Goal: Task Accomplishment & Management: Manage account settings

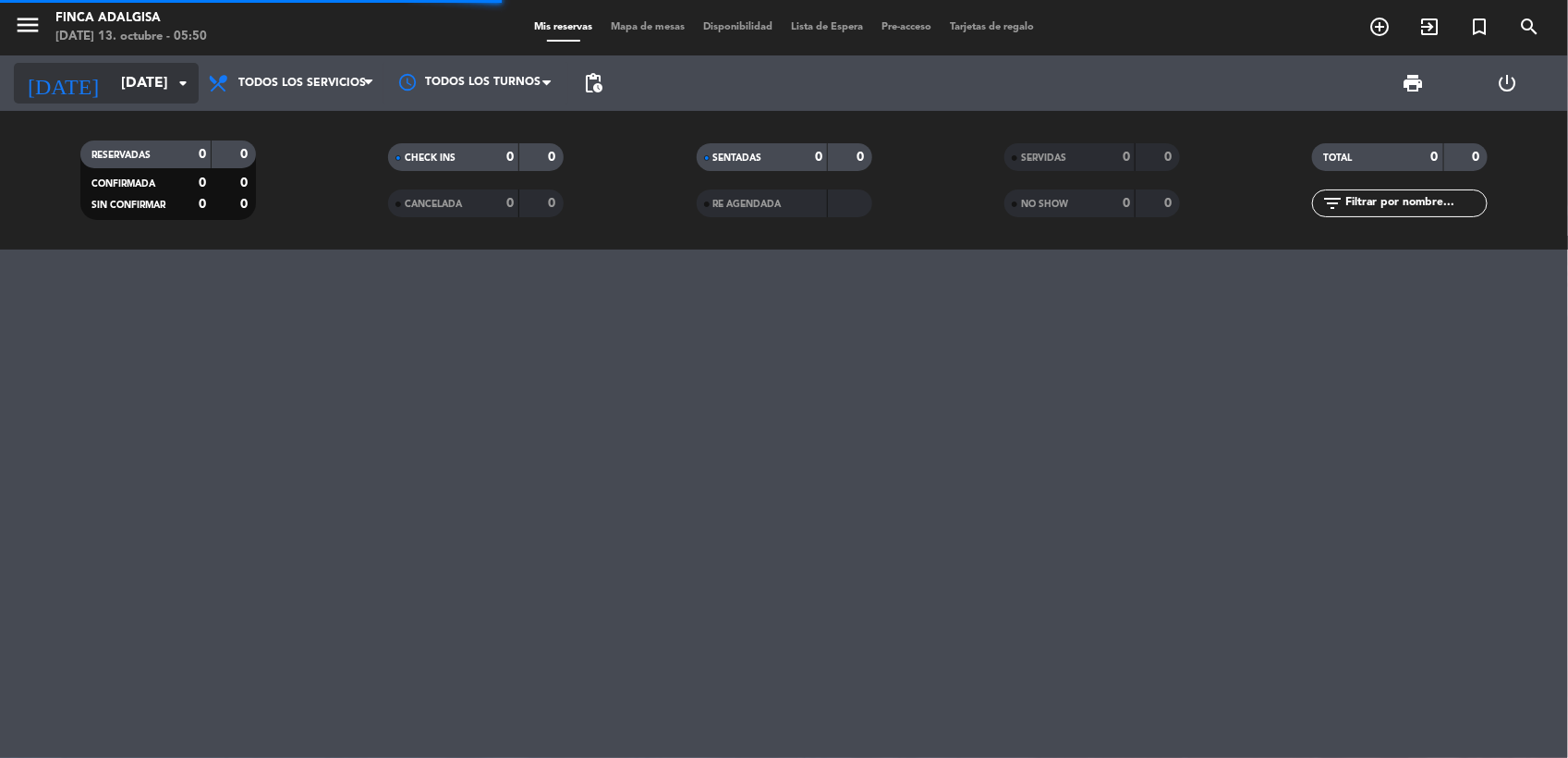
click at [124, 91] on input "[DATE]" at bounding box center [209, 84] width 195 height 36
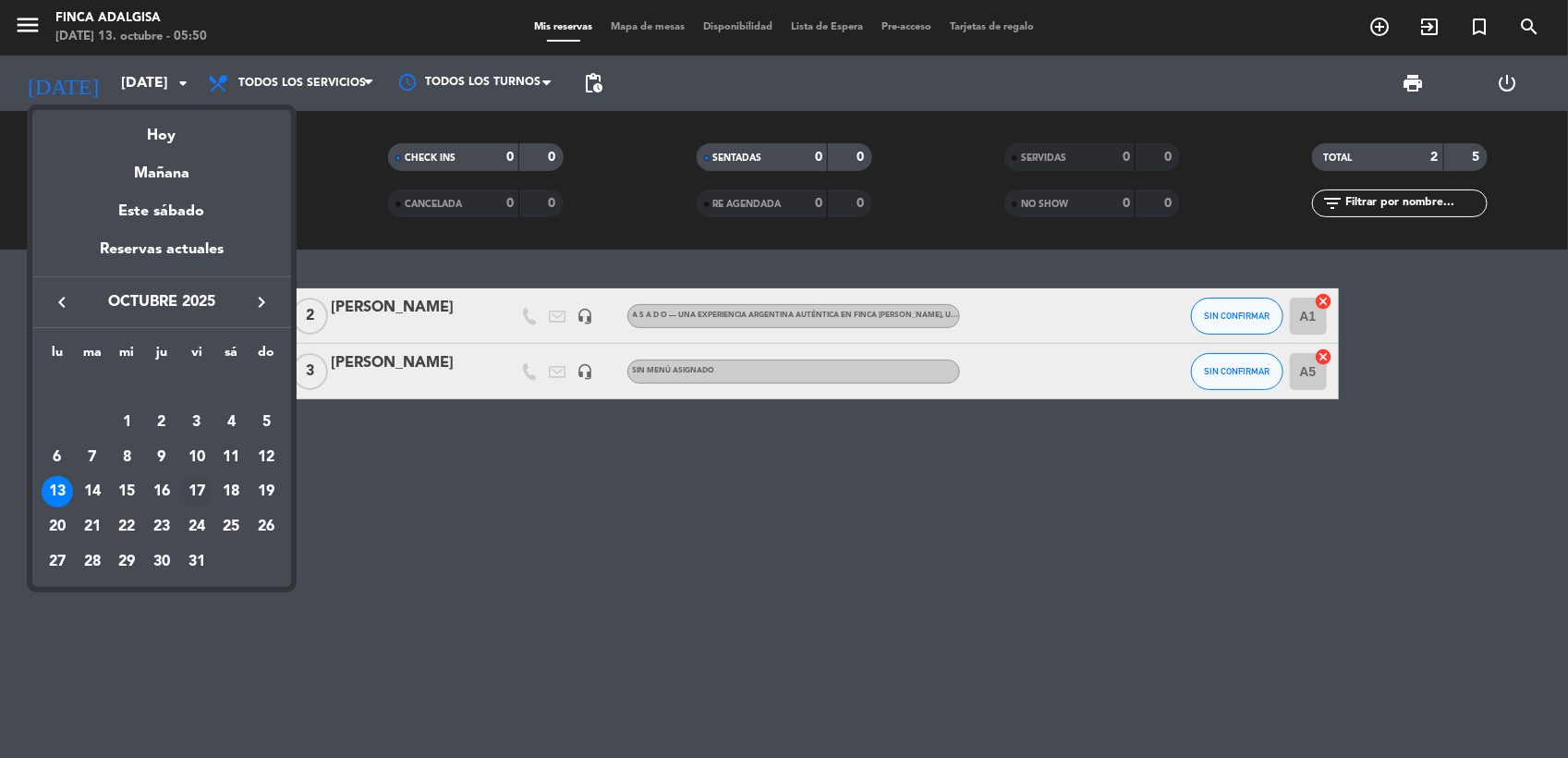
click at [199, 484] on div "17" at bounding box center [197, 492] width 32 height 32
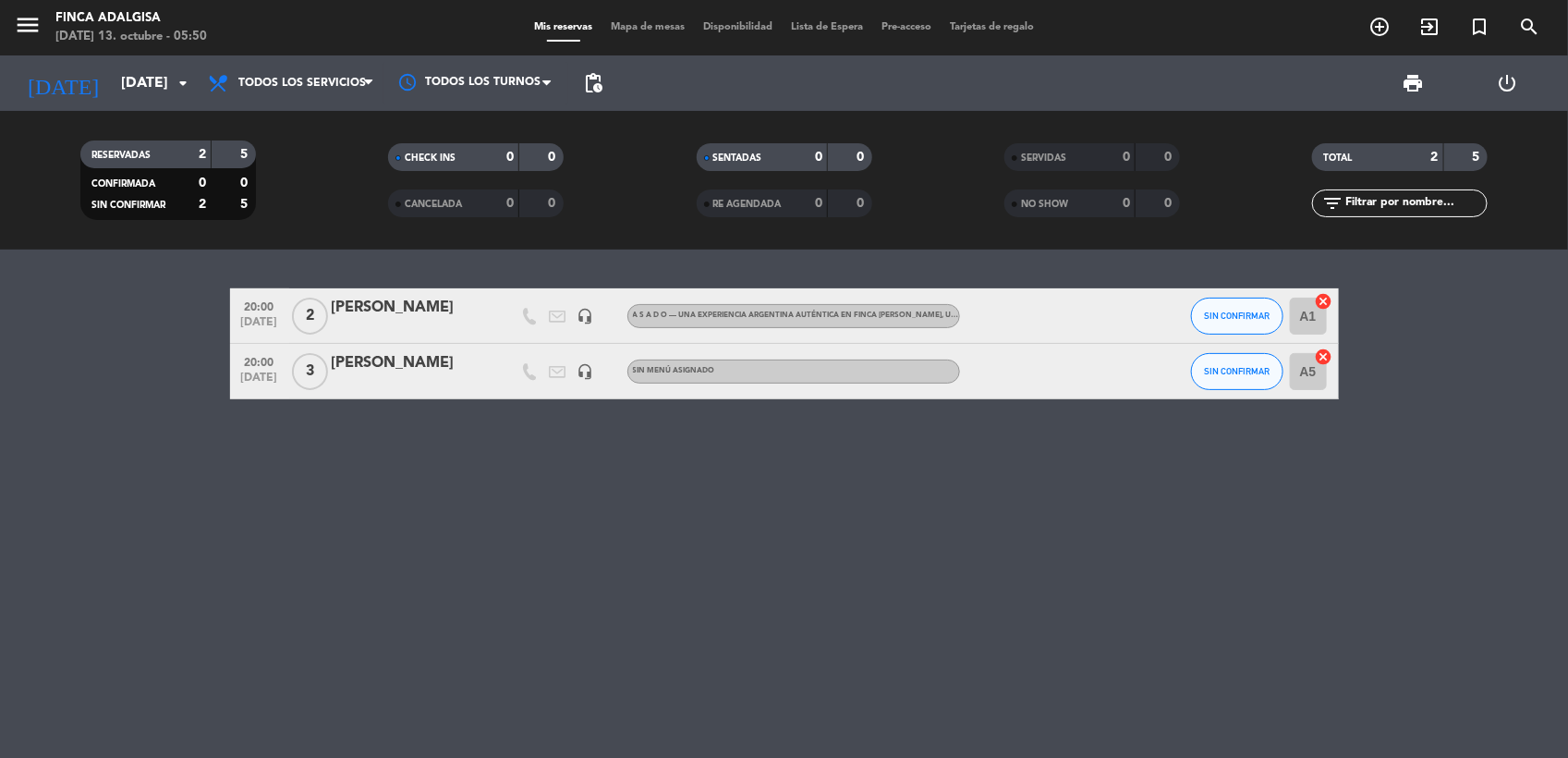
type input "[DATE]"
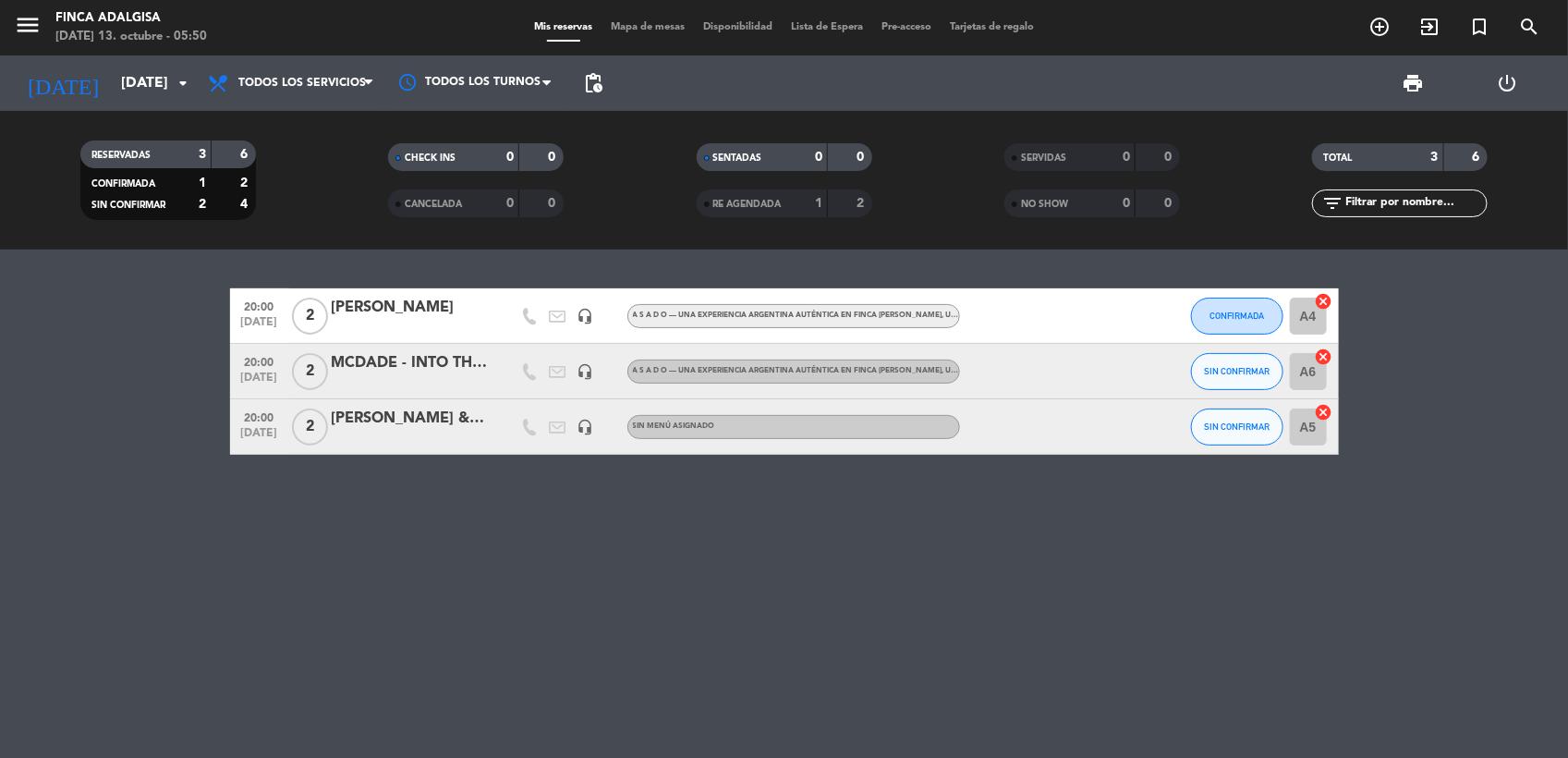
click at [368, 418] on div "[PERSON_NAME] & T ARGENTINA" at bounding box center [410, 418] width 157 height 24
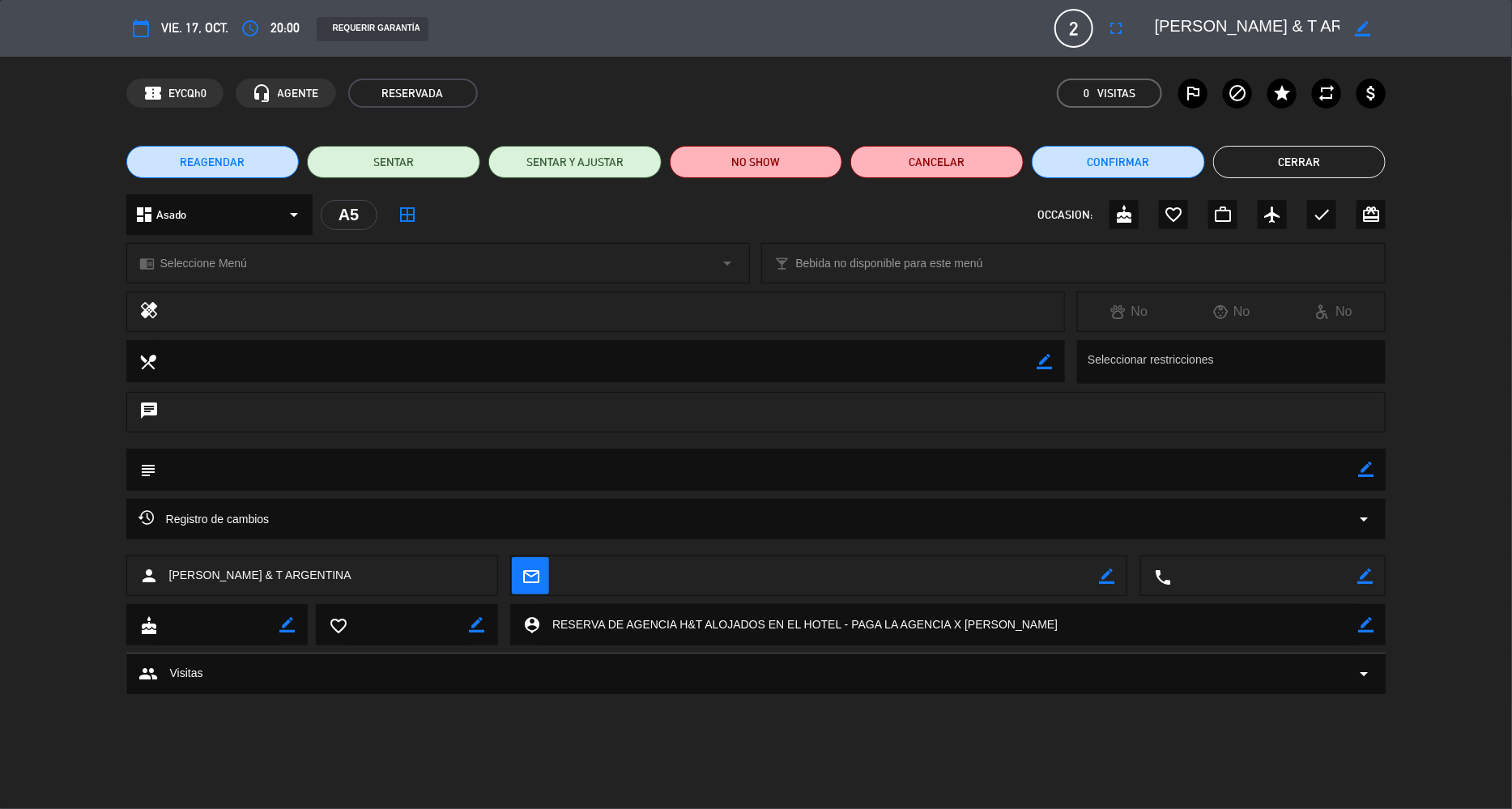
click at [696, 579] on textarea at bounding box center [829, 577] width 538 height 40
click at [578, 577] on textarea at bounding box center [829, 577] width 538 height 40
click at [1101, 577] on icon "border_color" at bounding box center [1106, 576] width 16 height 16
click at [1029, 582] on textarea at bounding box center [829, 577] width 538 height 40
click at [1110, 582] on icon at bounding box center [1106, 576] width 16 height 16
